Goal: Task Accomplishment & Management: Complete application form

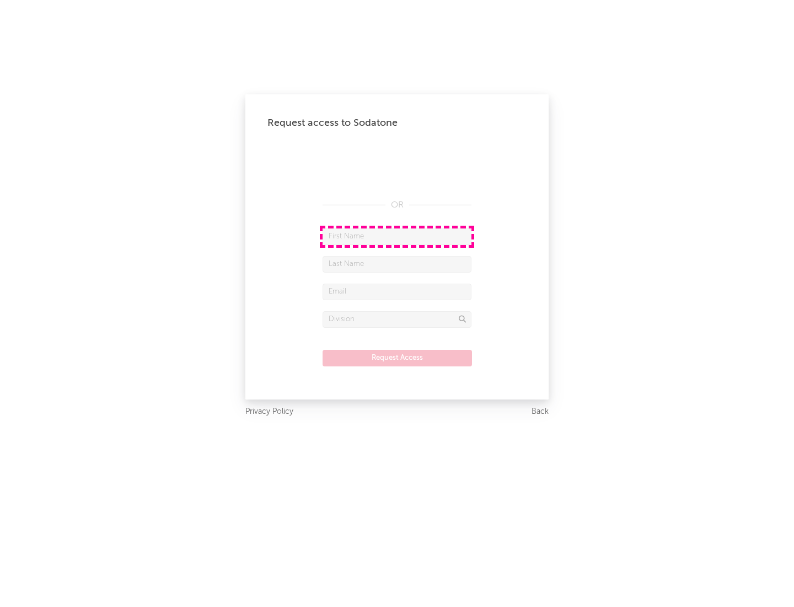
click at [397, 236] on input "text" at bounding box center [397, 236] width 149 height 17
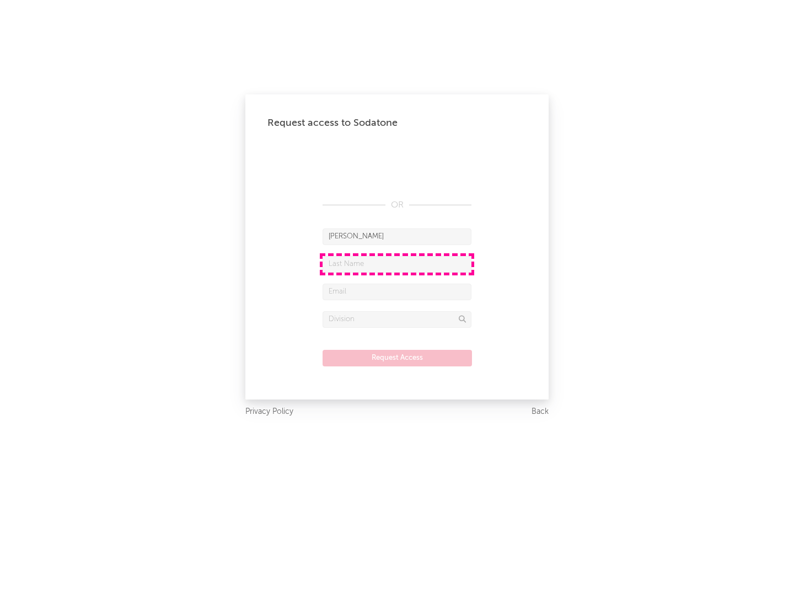
type input "[PERSON_NAME]"
click at [397, 264] on input "text" at bounding box center [397, 264] width 149 height 17
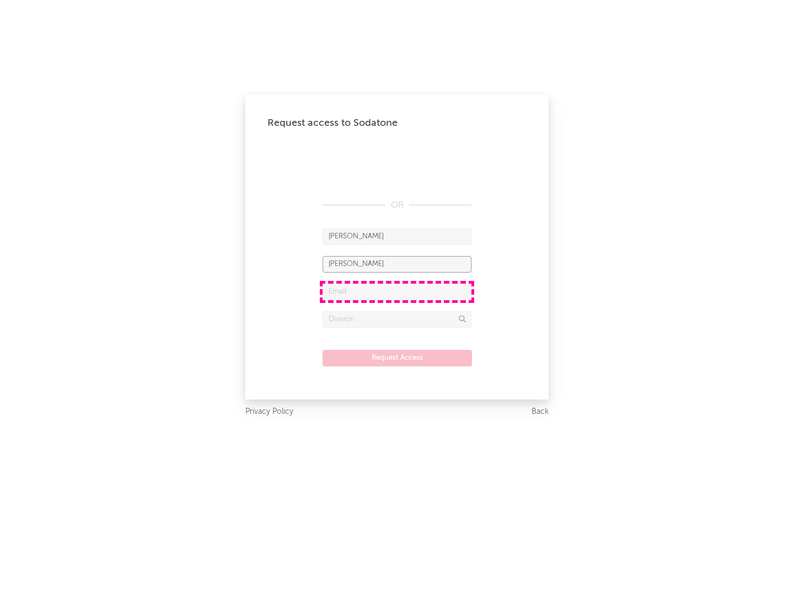
type input "[PERSON_NAME]"
click at [397, 291] on input "text" at bounding box center [397, 291] width 149 height 17
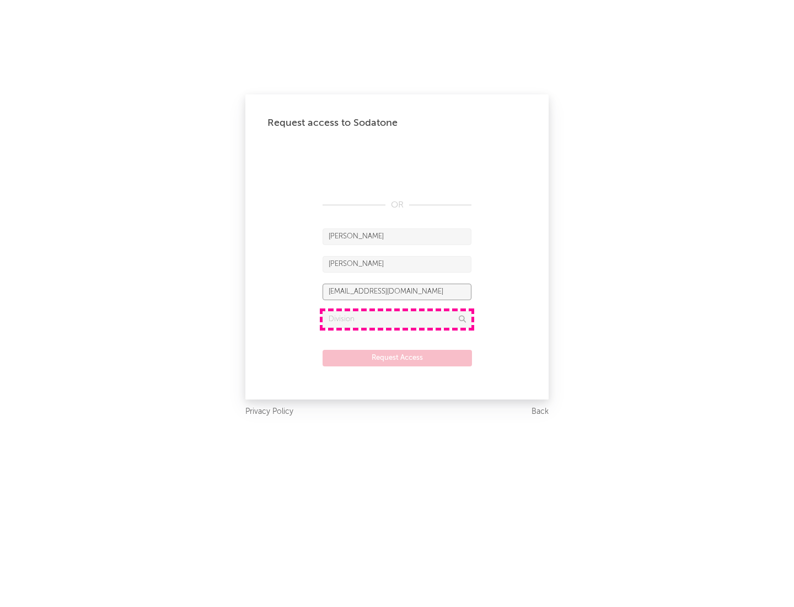
type input "[EMAIL_ADDRESS][DOMAIN_NAME]"
click at [397, 319] on input "text" at bounding box center [397, 319] width 149 height 17
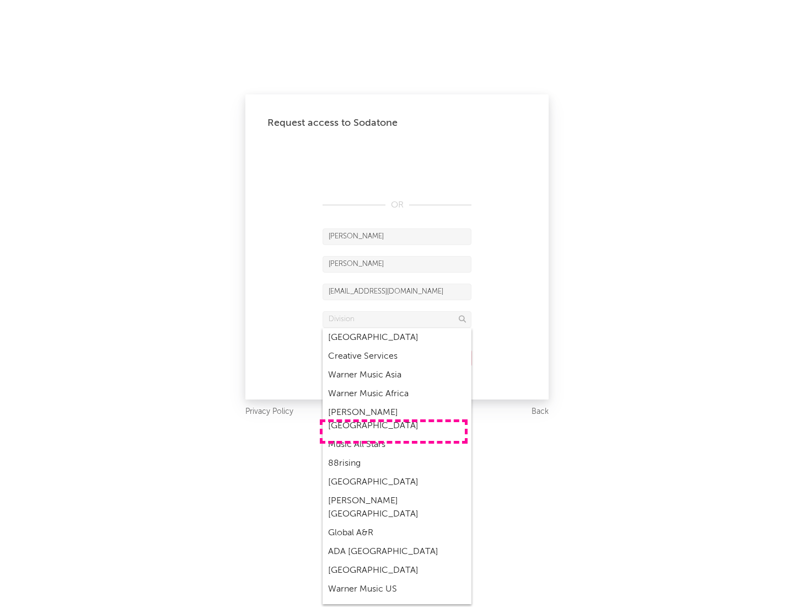
click at [394, 435] on div "Music All Stars" at bounding box center [397, 444] width 149 height 19
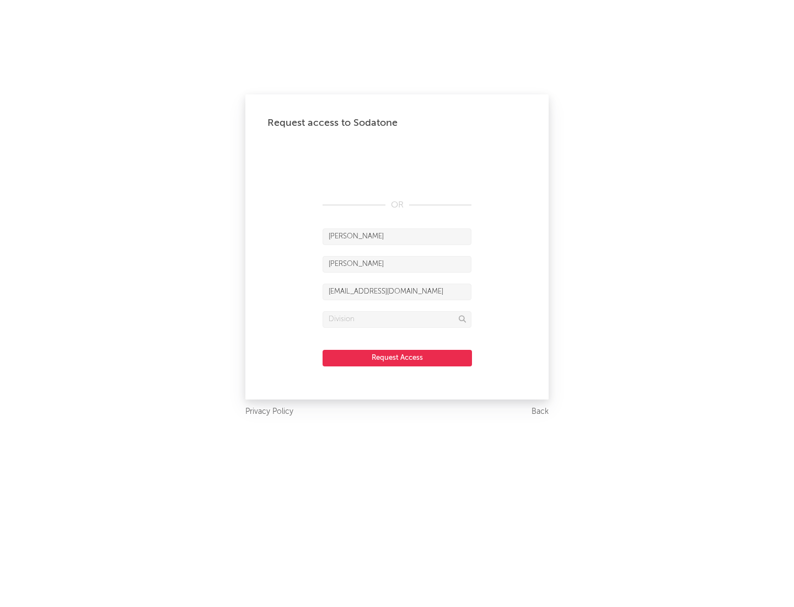
type input "Music All Stars"
click at [397, 357] on button "Request Access" at bounding box center [397, 358] width 149 height 17
